Goal: Information Seeking & Learning: Learn about a topic

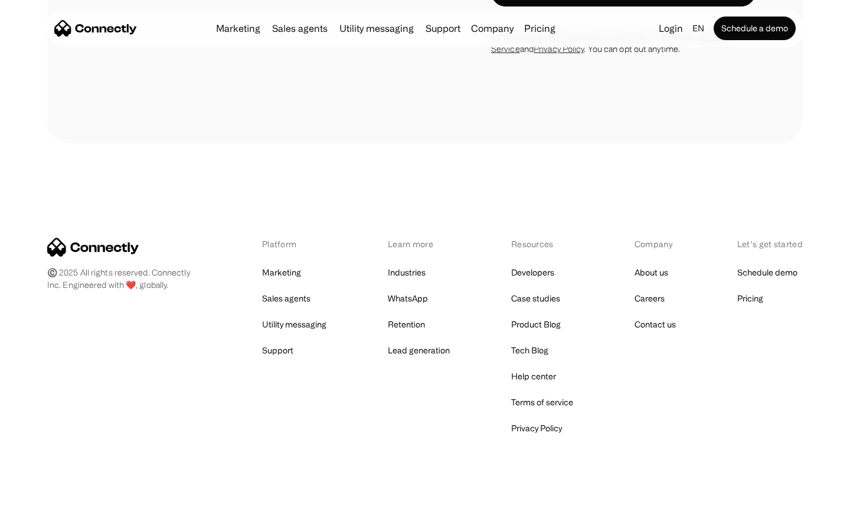
scroll to position [3835, 0]
